Goal: Browse casually

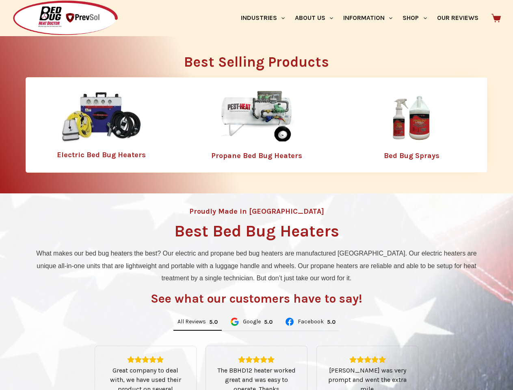
click at [256, 195] on div "Proudly Made in [GEOGRAPHIC_DATA] Best Bed Bug Heaters What makes our bed bug h…" at bounding box center [256, 346] width 513 height 306
click at [266, 18] on link "Industries" at bounding box center [263, 18] width 54 height 36
click at [317, 18] on link "About Us" at bounding box center [314, 18] width 48 height 36
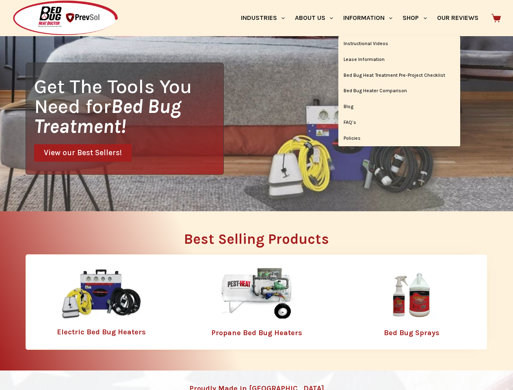
click at [371, 18] on link "Information" at bounding box center [367, 18] width 59 height 36
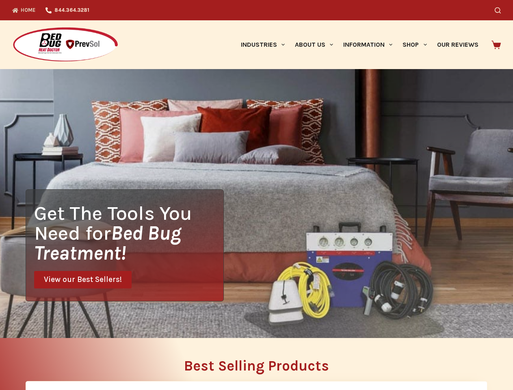
click at [197, 322] on div "Get The Tools You Need for Bed Bug Treatment! View our Best Sellers!" at bounding box center [256, 203] width 513 height 269
click at [251, 322] on div "Get The Tools You Need for Bed Bug Treatment! View our Best Sellers!" at bounding box center [256, 203] width 513 height 269
click at [310, 322] on div "Get The Tools You Need for Bed Bug Treatment! View our Best Sellers!" at bounding box center [256, 203] width 513 height 269
click at [257, 368] on h2 "Best Selling Products" at bounding box center [257, 366] width 462 height 14
